Goal: Ask a question: Seek information or help from site administrators or community

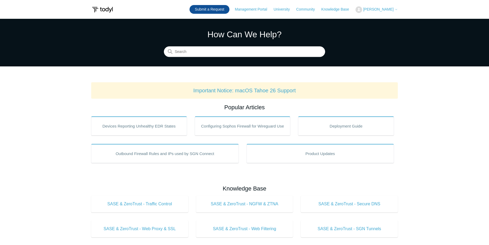
click at [217, 8] on link "Submit a Request" at bounding box center [209, 9] width 40 height 9
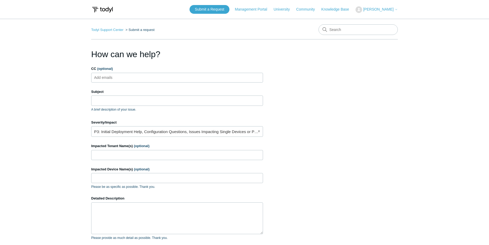
click at [159, 75] on ul "Add emails" at bounding box center [177, 78] width 172 height 10
click at [104, 75] on input "CC (optional)" at bounding box center [107, 77] width 31 height 8
type input "[EMAIL_ADDRESS][DOMAIN_NAME]"
click at [114, 100] on input "Subject" at bounding box center [177, 100] width 172 height 10
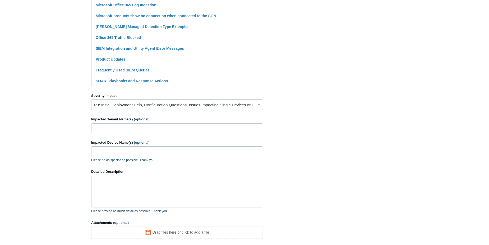
scroll to position [159, 0]
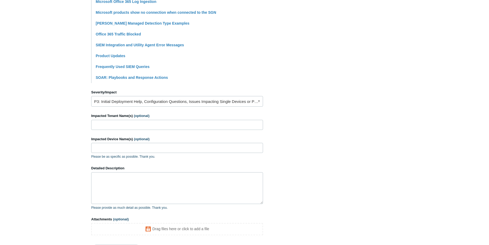
type input "O365 Monitoring"
click at [109, 125] on input "Impacted Tenant Name(s) (optional)" at bounding box center [177, 125] width 172 height 10
type input "Biologos"
click at [102, 180] on textarea "Detailed Description" at bounding box center [177, 188] width 172 height 32
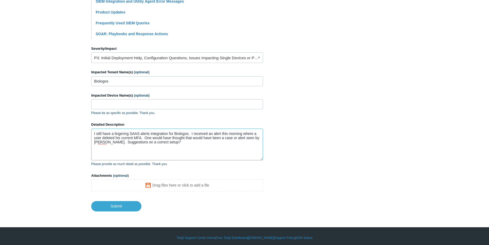
scroll to position [205, 0]
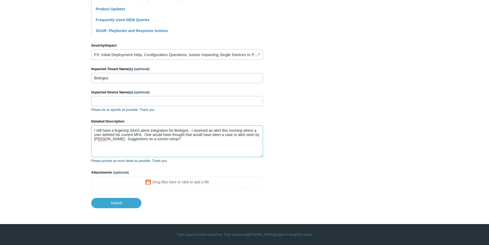
click at [166, 139] on textarea "I still have a lingering SAAS alerts integration for Biologos. I received an al…" at bounding box center [177, 141] width 172 height 32
type textarea "I still have a lingering SAAS alerts integration for Biologos. I received an al…"
click at [179, 148] on textarea "I still have a lingering SAAS alerts integration for Biologos. I received an al…" at bounding box center [177, 141] width 172 height 32
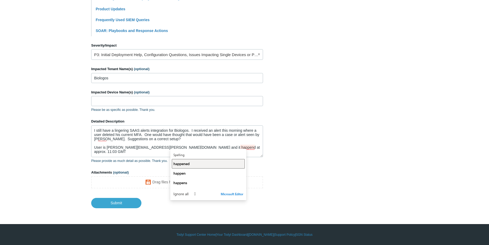
click at [185, 164] on span "happened" at bounding box center [181, 163] width 16 height 5
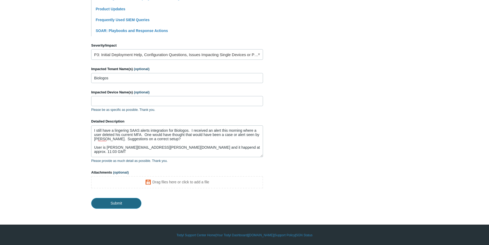
click at [131, 200] on input "Submit" at bounding box center [116, 203] width 50 height 11
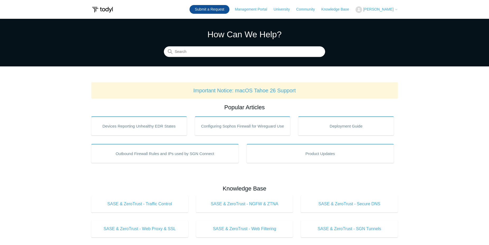
click at [224, 9] on link "Submit a Request" at bounding box center [209, 9] width 40 height 9
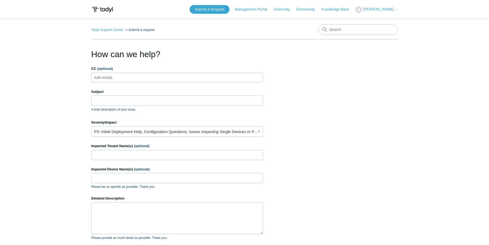
click at [147, 79] on ul "Add emails" at bounding box center [177, 78] width 172 height 10
type input "d"
type input "bo"
click at [102, 77] on span "close" at bounding box center [102, 78] width 2 height 6
click at [117, 76] on input "CC (optional)" at bounding box center [107, 77] width 31 height 8
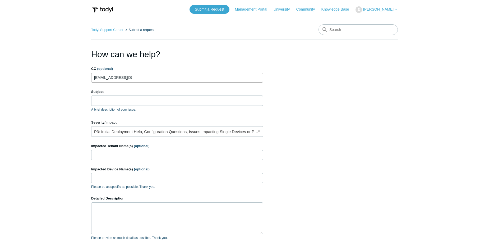
type input "bogiba@todyl.com"
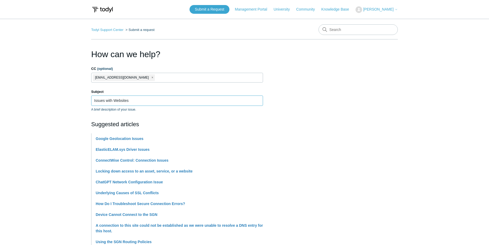
type input "Issues with Websites"
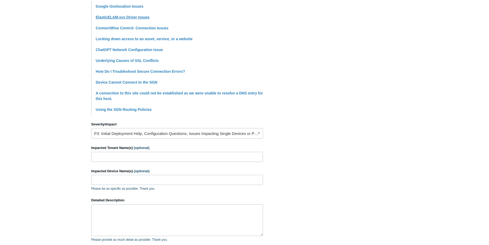
scroll to position [159, 0]
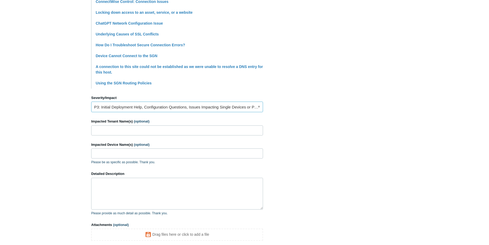
click at [177, 112] on link "P3: Initial Deployment Help, Configuration Questions, Issues Impacting Single D…" at bounding box center [177, 106] width 172 height 11
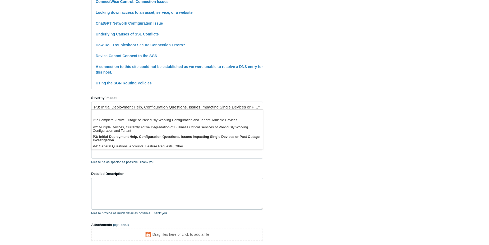
click at [294, 115] on section "How can we help? CC (optional) bogiba@todyl.com Subject Issues with Websites A …" at bounding box center [244, 77] width 307 height 377
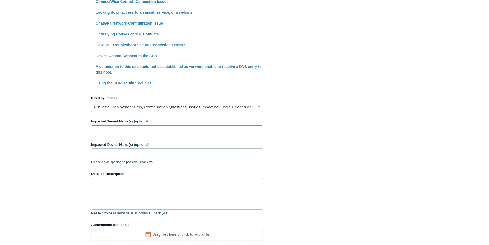
click at [164, 135] on input "Impacted Tenant Name(s) (optional)" at bounding box center [177, 130] width 172 height 10
type input "Premium Decking Supply"
click at [131, 158] on input "Impacted Device Name(s) (optional)" at bounding box center [177, 153] width 172 height 10
click at [105, 158] on input "Impacted Device Name(s) (optional)" at bounding box center [177, 153] width 172 height 10
type input "ChrisAMD"
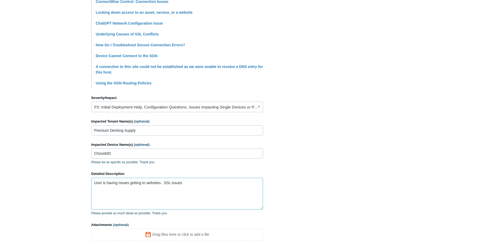
click at [186, 189] on textarea "User is having issues getting to websites. SSL issues" at bounding box center [177, 194] width 172 height 32
paste textarea "A connection to this site could not be established. Unable to connect to reques…"
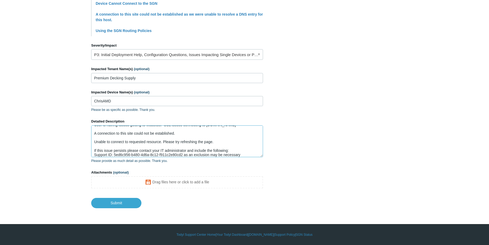
scroll to position [219, 0]
type textarea "User is having issues getting to websites. SSL issues connecting to menards.com…"
click at [116, 201] on input "Submit" at bounding box center [116, 202] width 50 height 11
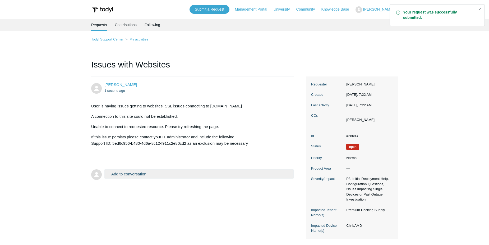
click at [479, 10] on div "Close" at bounding box center [479, 9] width 7 height 7
click at [145, 40] on link "My activities" at bounding box center [138, 39] width 19 height 4
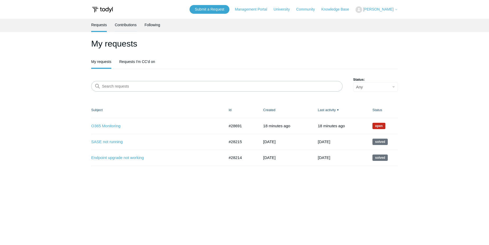
click at [121, 25] on link "Contributions" at bounding box center [126, 24] width 22 height 11
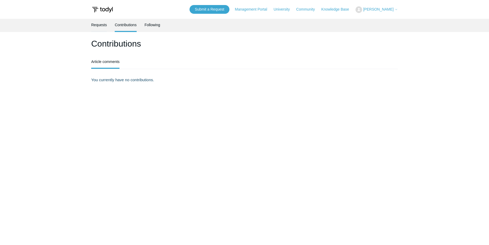
click at [98, 25] on link "Requests" at bounding box center [99, 24] width 16 height 11
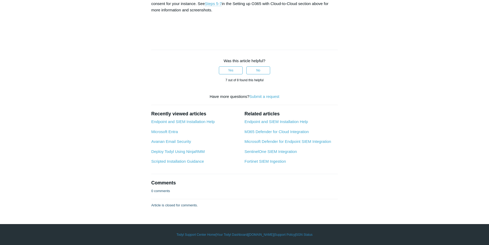
scroll to position [2696, 0]
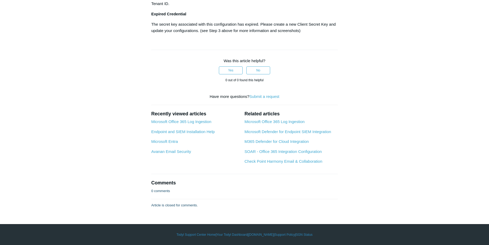
scroll to position [899, 0]
